Goal: Task Accomplishment & Management: Complete application form

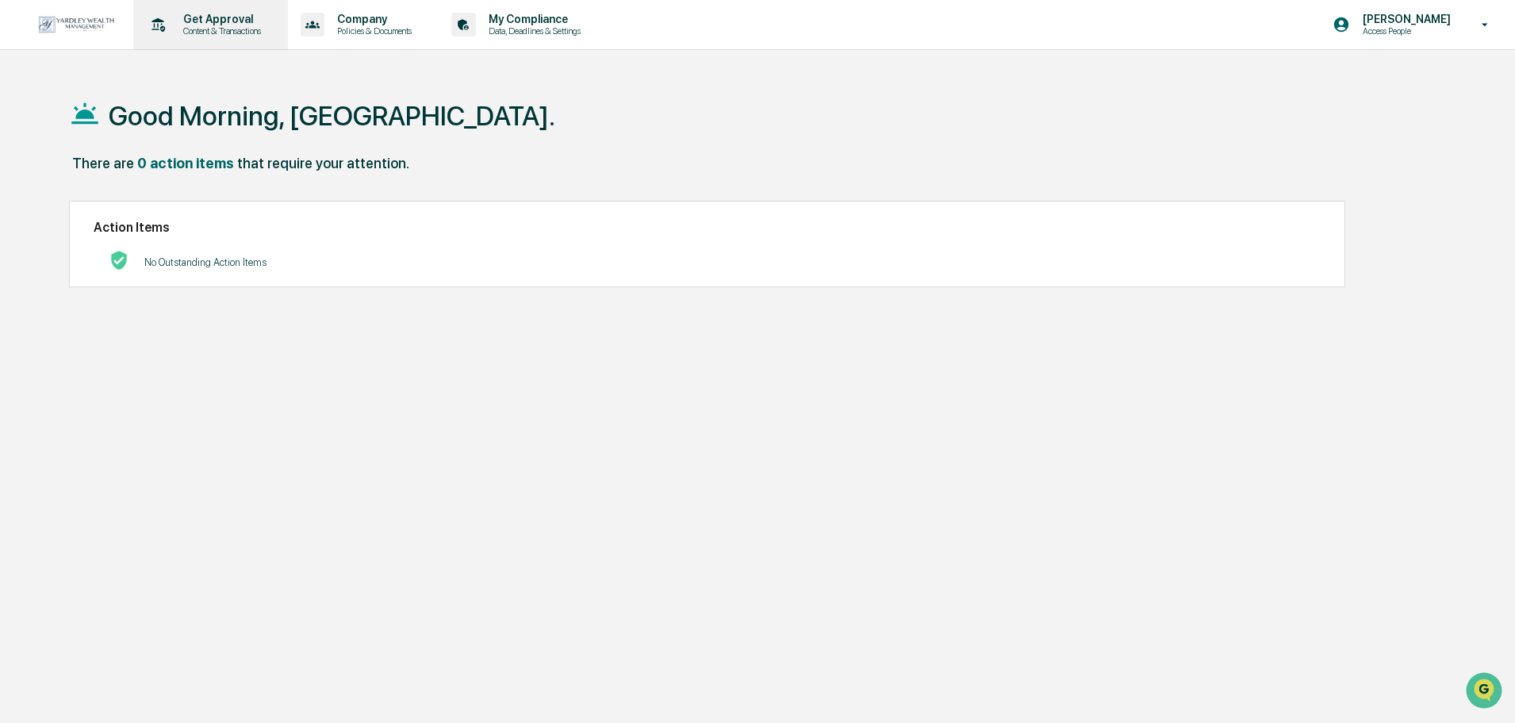
click at [179, 31] on p "Content & Transactions" at bounding box center [220, 30] width 98 height 11
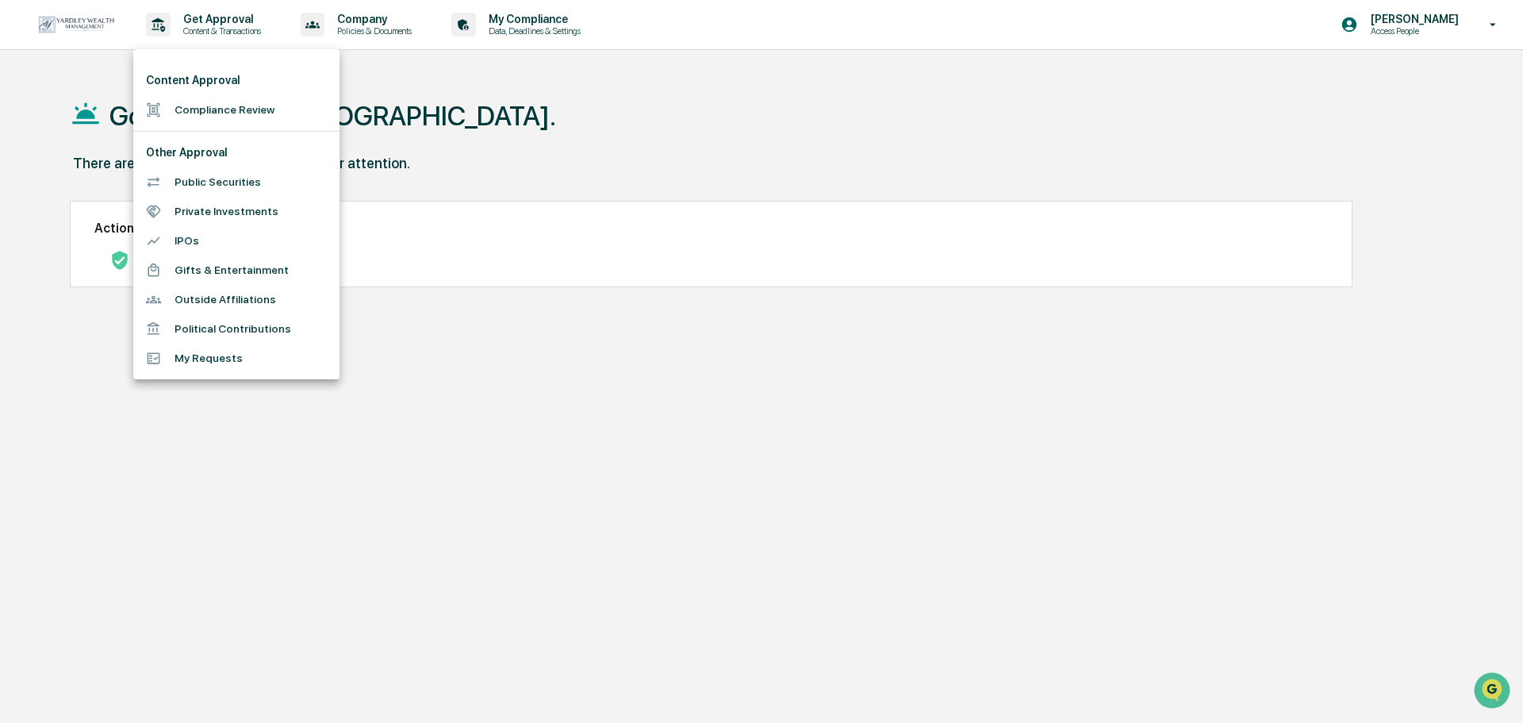
click at [219, 113] on li "Compliance Review" at bounding box center [236, 109] width 206 height 29
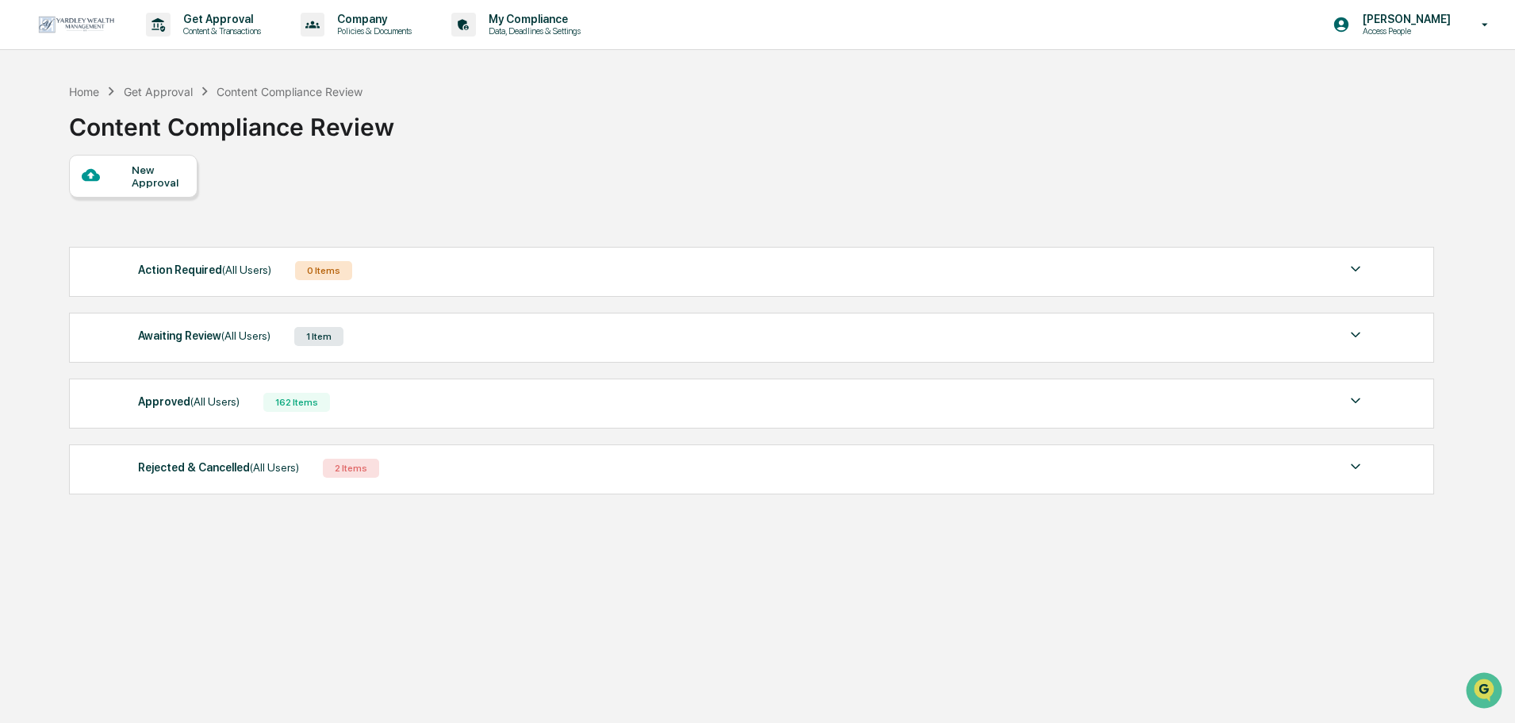
click at [228, 334] on span "(All Users)" at bounding box center [245, 335] width 49 height 13
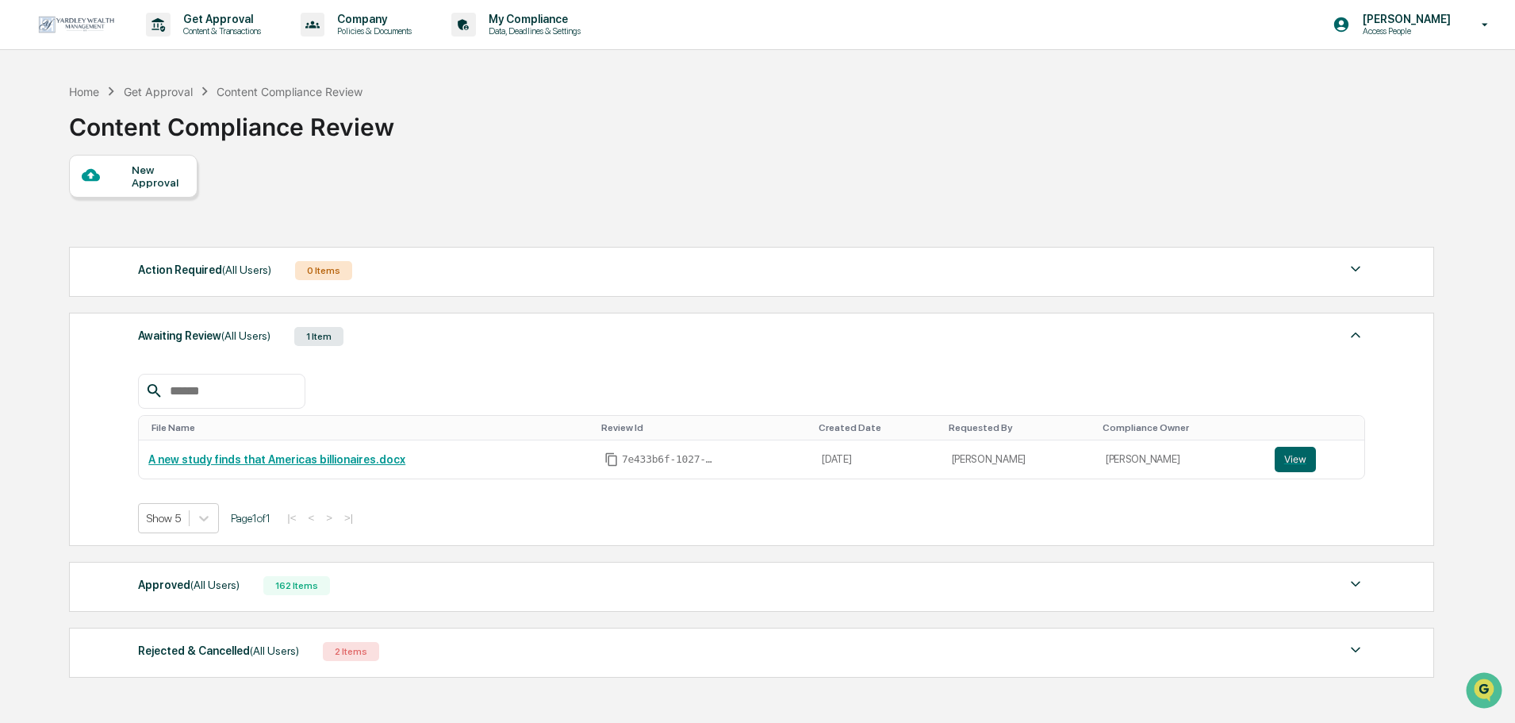
click at [137, 194] on div "New Approval" at bounding box center [133, 176] width 128 height 43
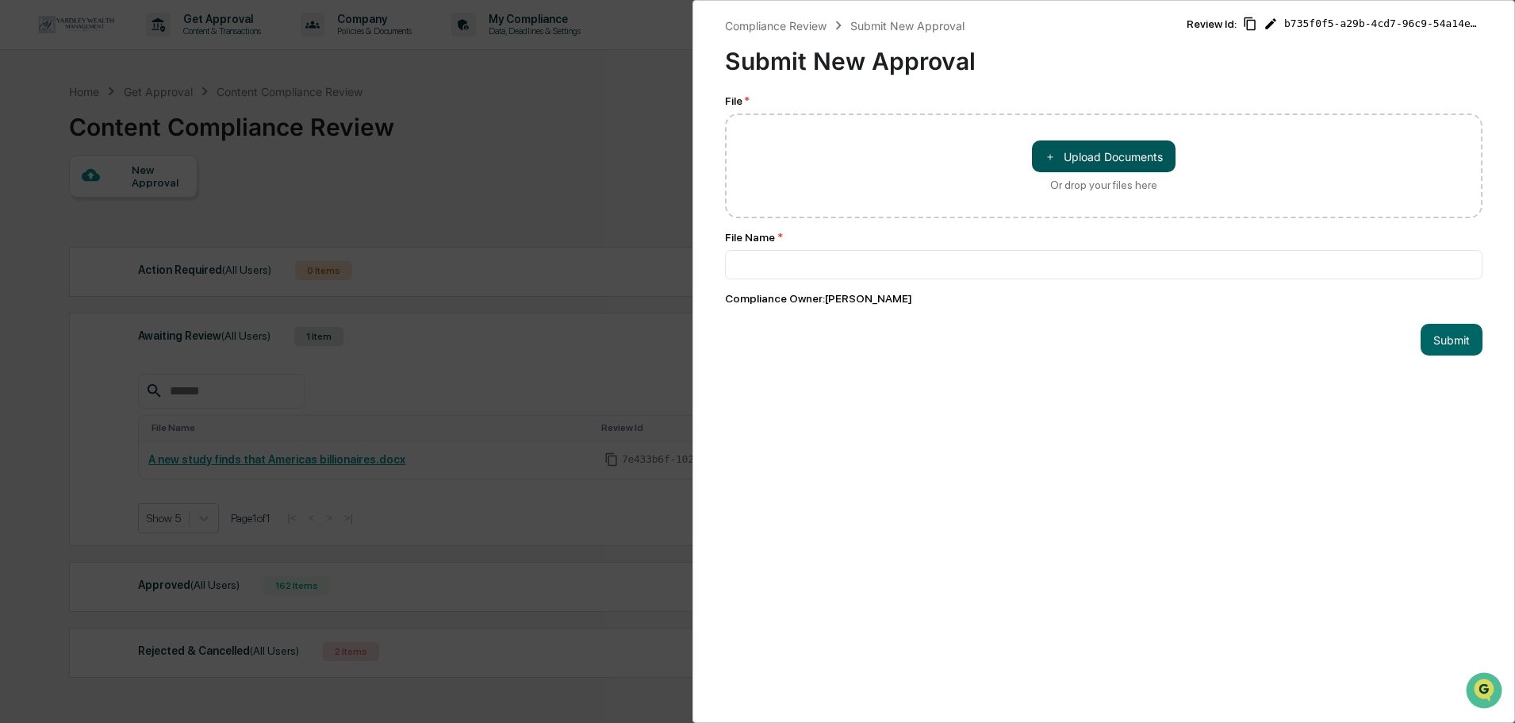
click at [1045, 155] on span "＋" at bounding box center [1050, 156] width 11 height 15
type input "**********"
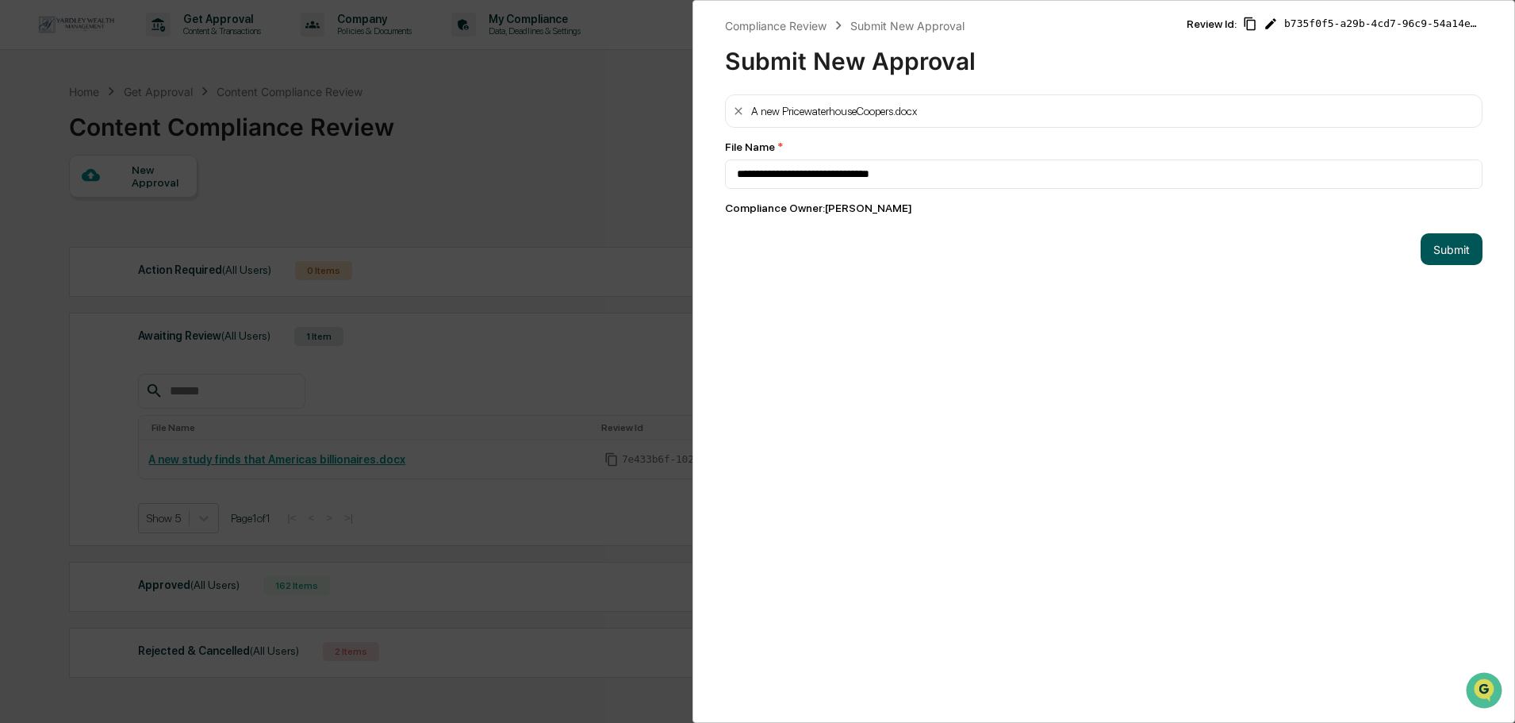
click at [1444, 249] on button "Submit" at bounding box center [1452, 249] width 62 height 32
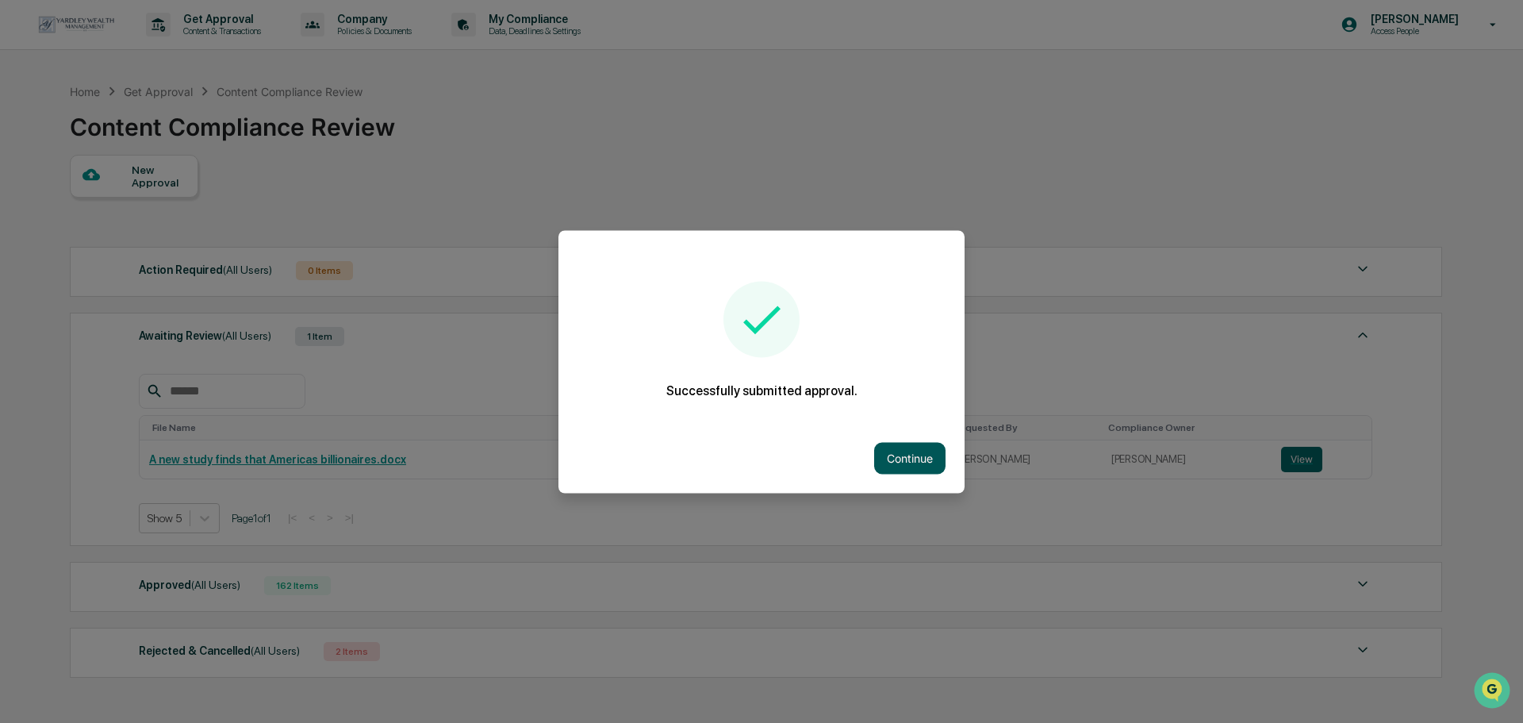
click at [891, 462] on button "Continue" at bounding box center [909, 458] width 71 height 32
